Goal: Download file/media

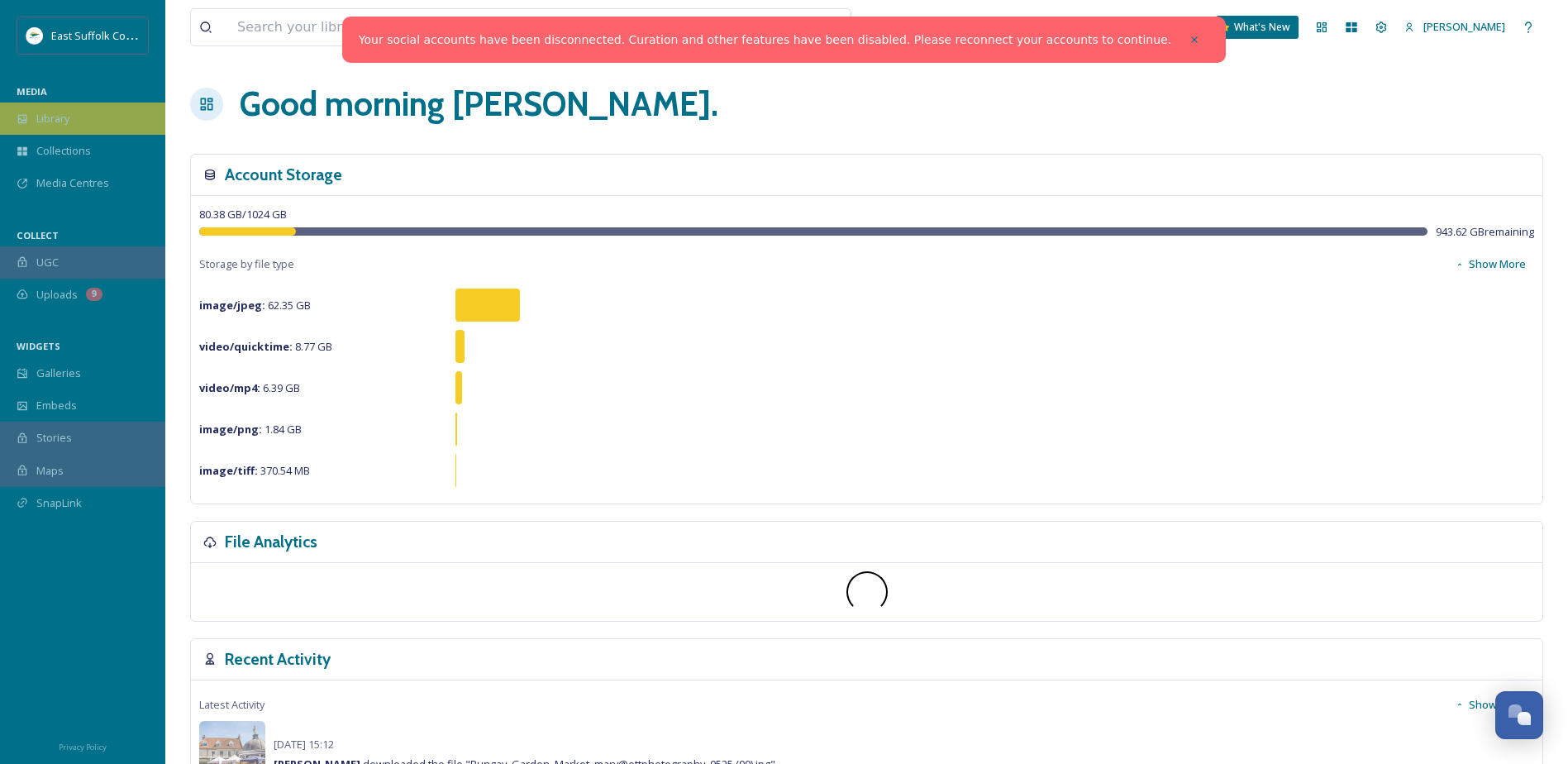
click at [67, 116] on span "Library" at bounding box center [53, 119] width 33 height 16
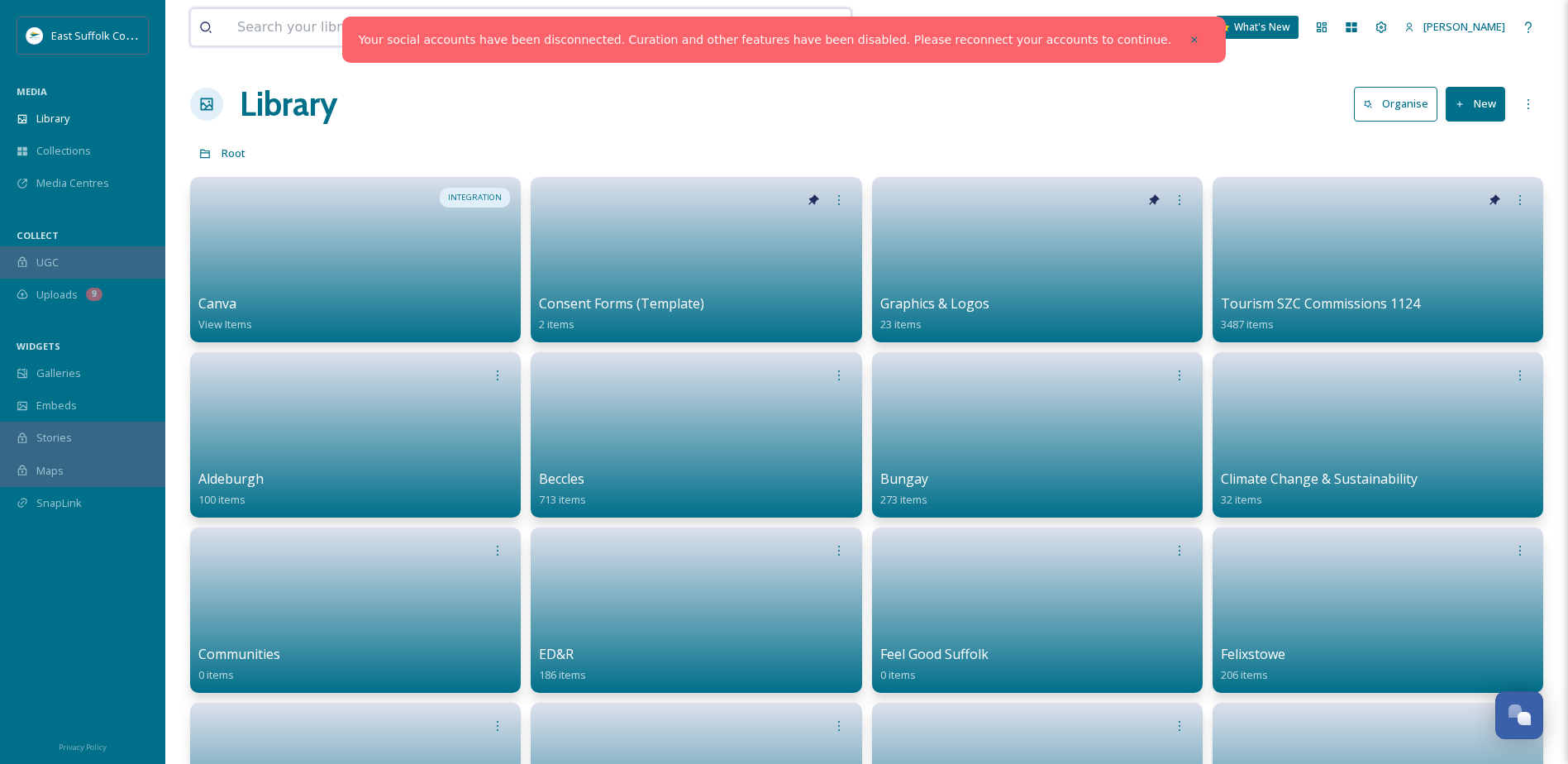
click at [244, 41] on input at bounding box center [472, 27] width 487 height 36
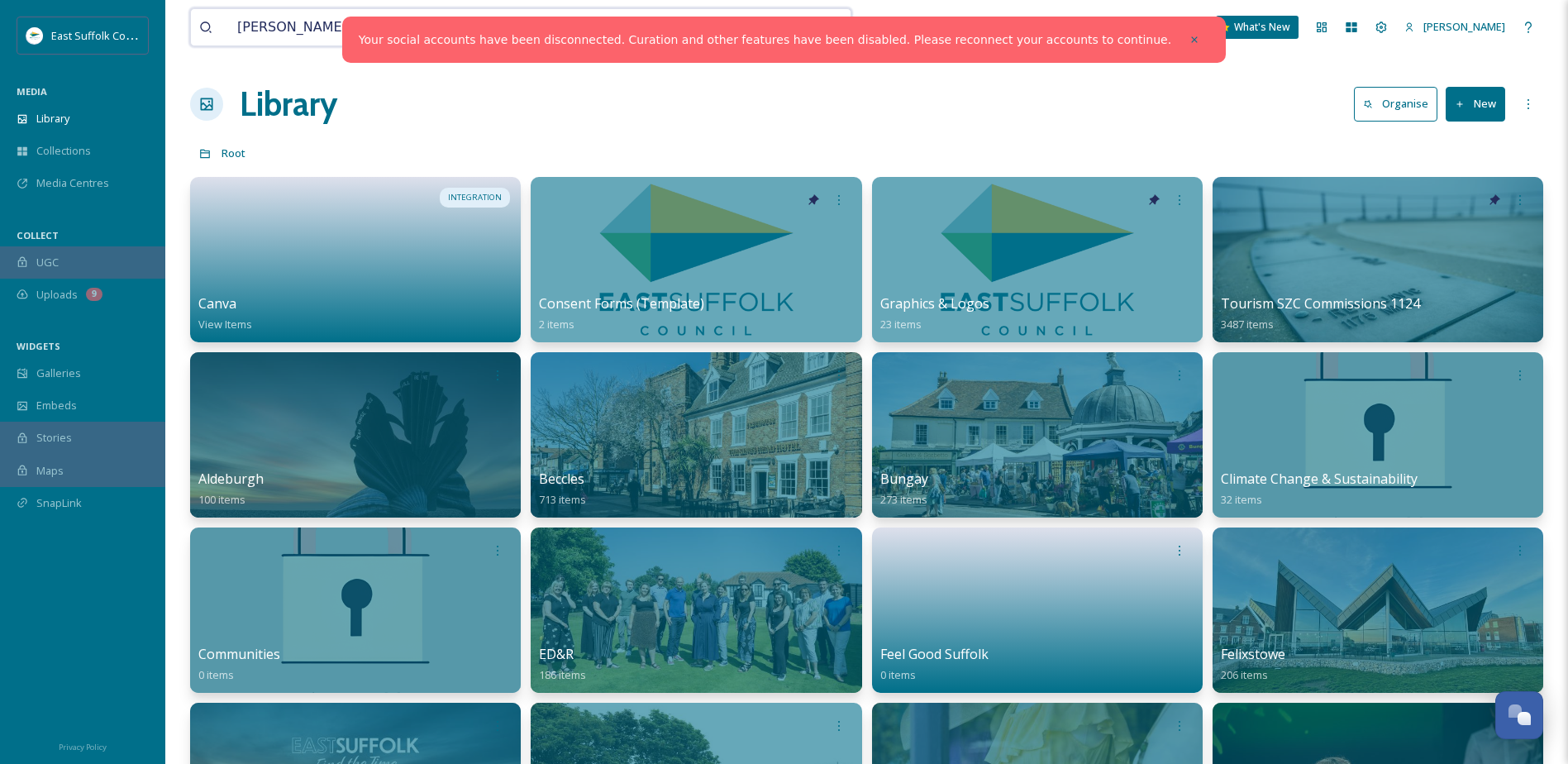
type input "topping"
click at [911, 111] on div "Library Organise New" at bounding box center [866, 104] width 1353 height 49
click at [1180, 36] on div at bounding box center [1195, 39] width 30 height 30
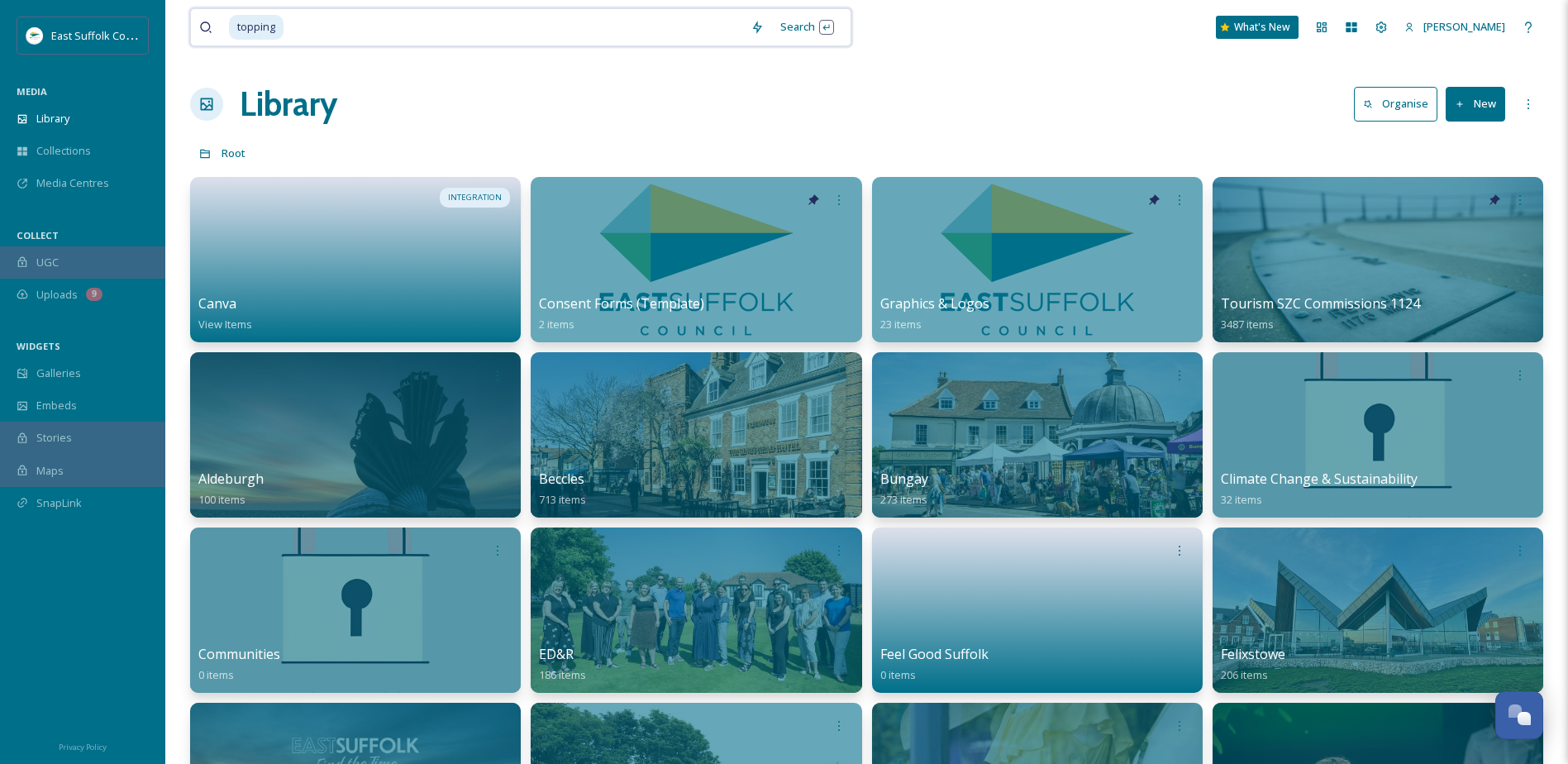
click at [519, 29] on input at bounding box center [514, 27] width 457 height 36
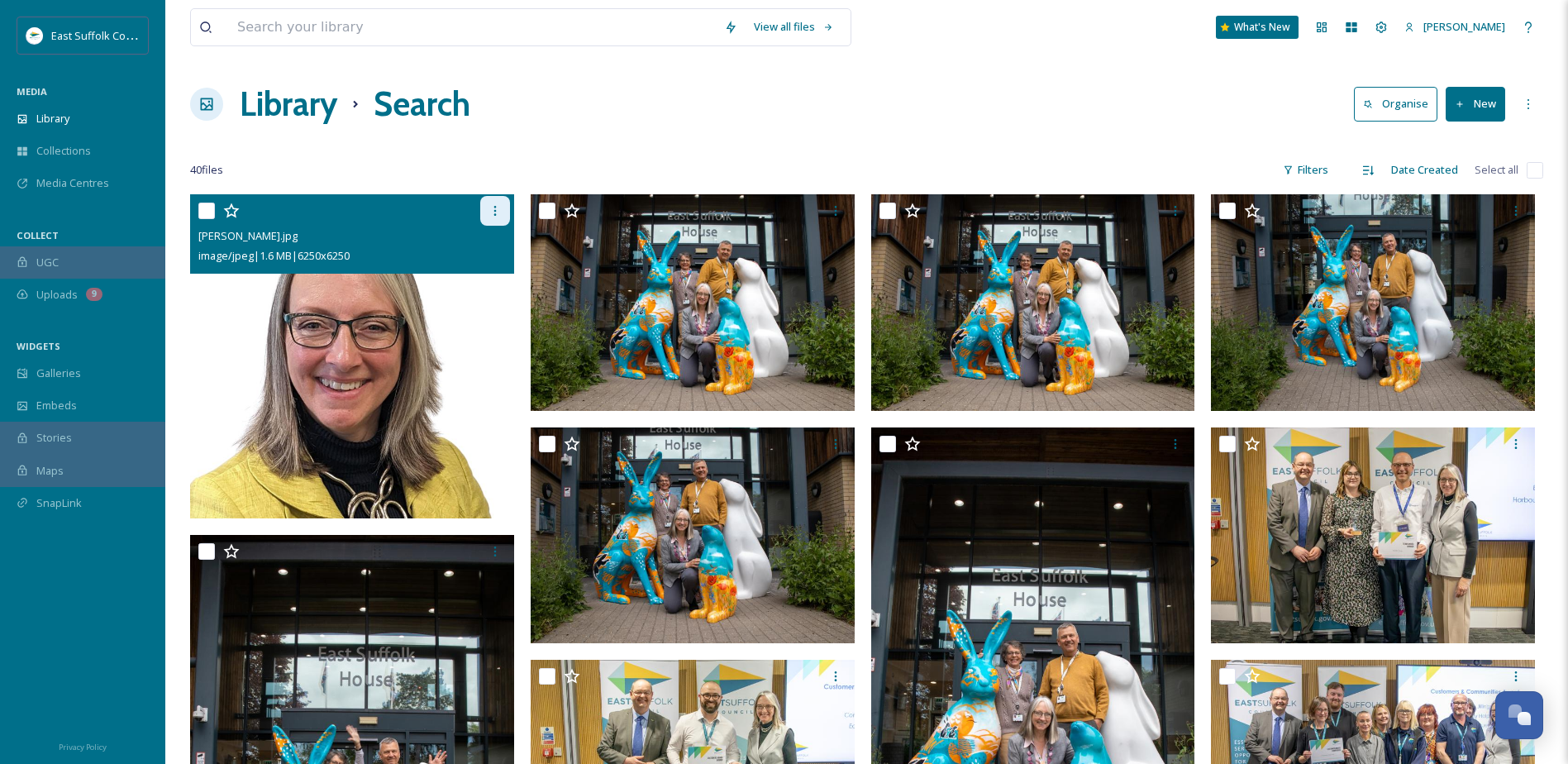
click at [489, 208] on icon at bounding box center [494, 210] width 13 height 13
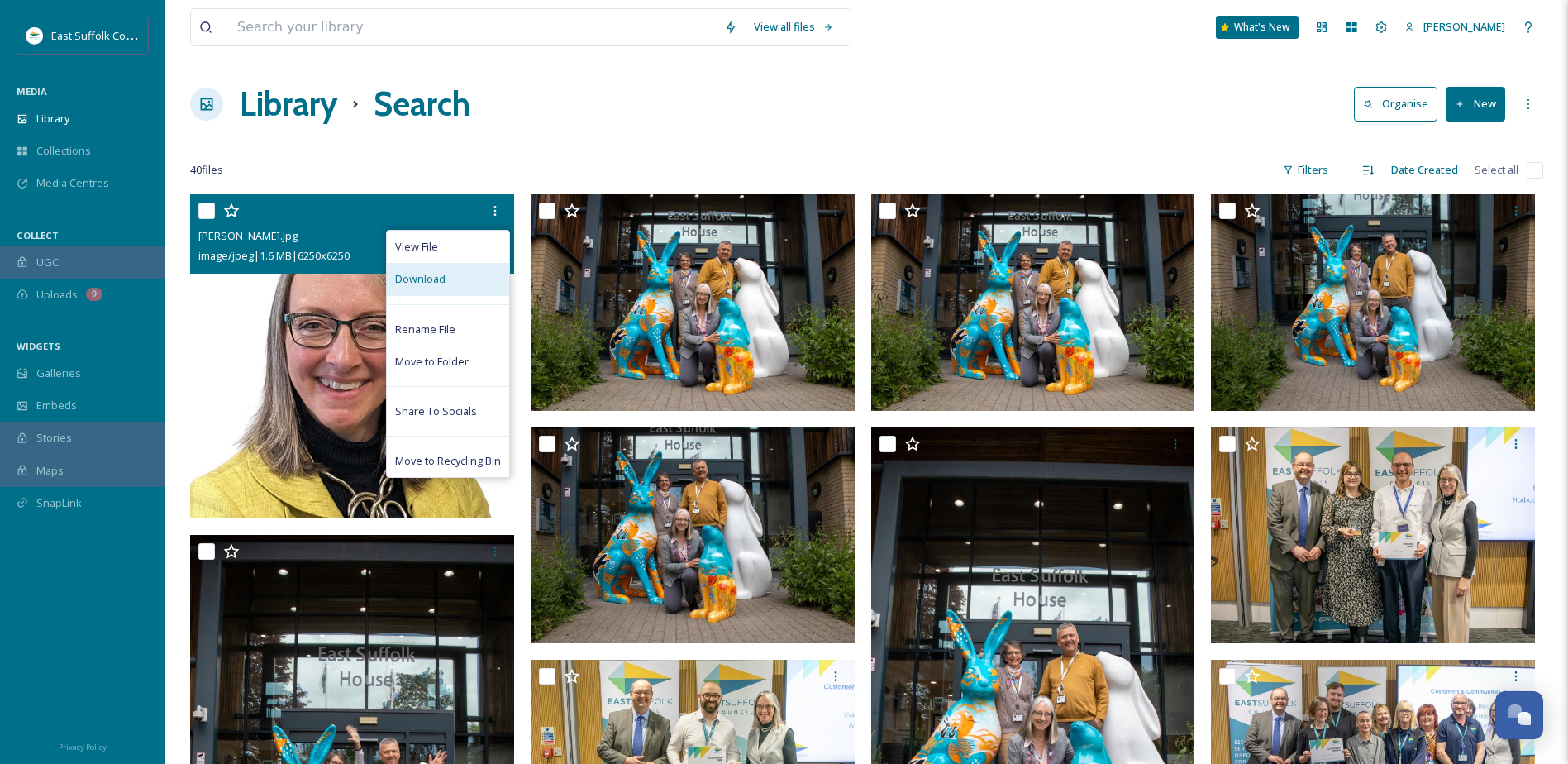
click at [436, 281] on span "Download" at bounding box center [419, 279] width 50 height 16
